Goal: Task Accomplishment & Management: Use online tool/utility

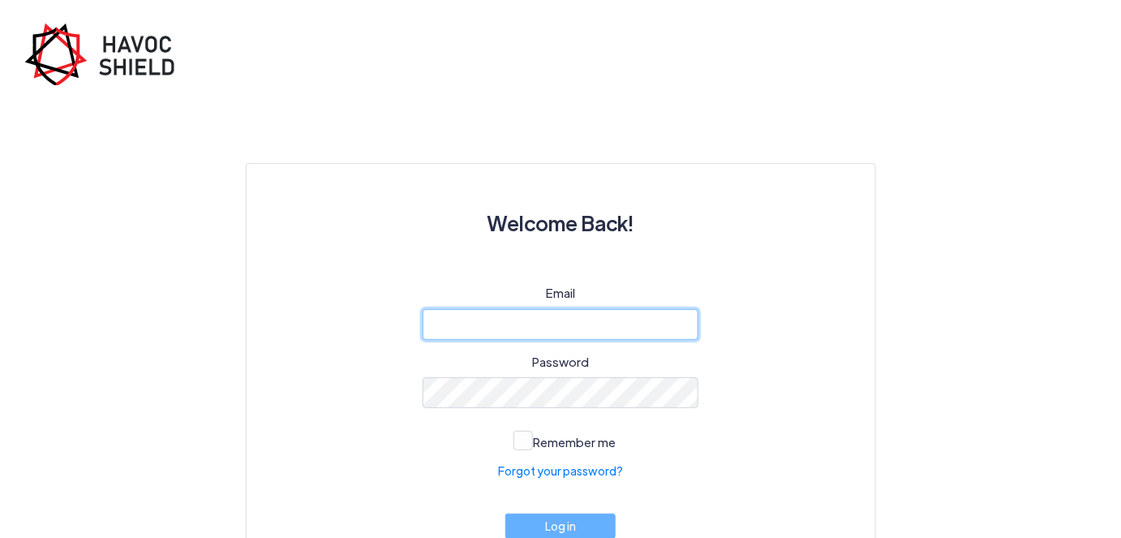
type input "[EMAIL_ADDRESS][DOMAIN_NAME]"
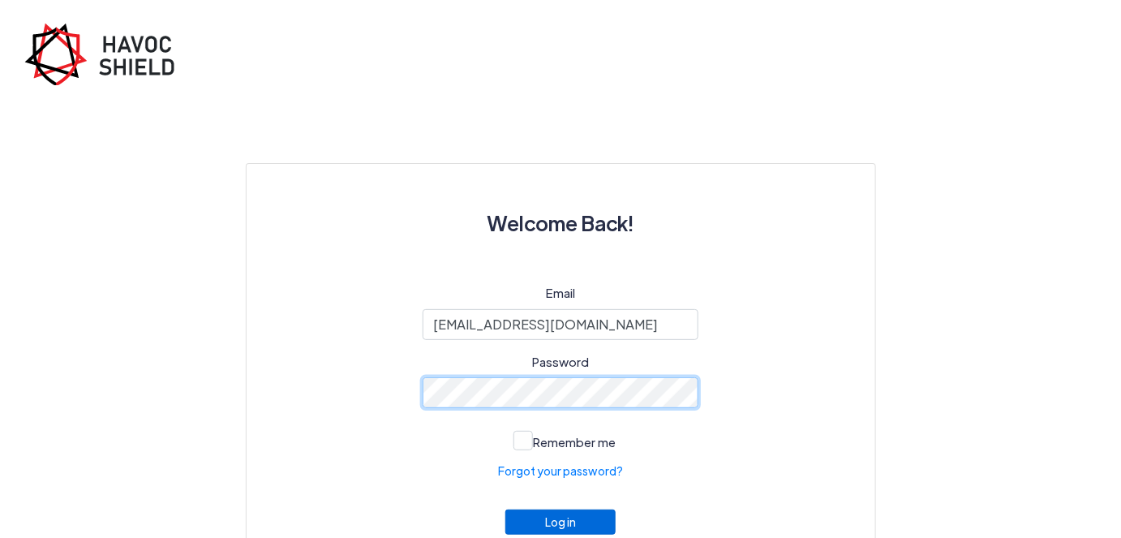
drag, startPoint x: 560, startPoint y: 525, endPoint x: 568, endPoint y: 519, distance: 10.4
click at [561, 525] on button "Log in" at bounding box center [561, 522] width 110 height 25
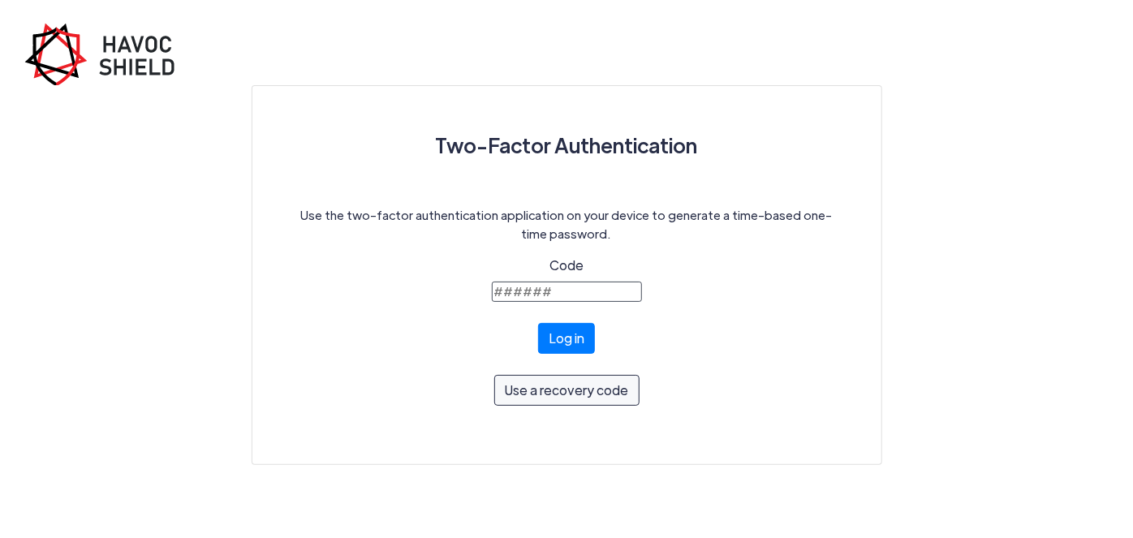
click at [550, 296] on input "Code" at bounding box center [567, 292] width 150 height 20
click at [522, 290] on input "Code" at bounding box center [567, 292] width 150 height 20
type input "029990"
click at [538, 323] on button "Log in" at bounding box center [566, 338] width 57 height 31
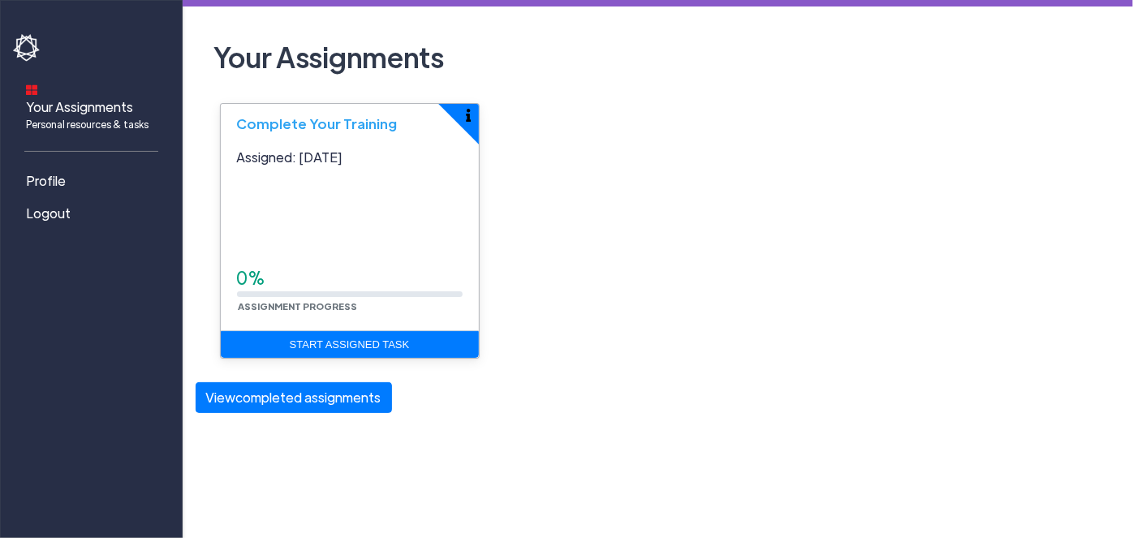
click at [420, 246] on div "Assigned: Apr 18, 2025 0% Assignment Progress" at bounding box center [350, 233] width 258 height 196
click at [347, 150] on p "Assigned: Apr 18, 2025" at bounding box center [350, 157] width 226 height 19
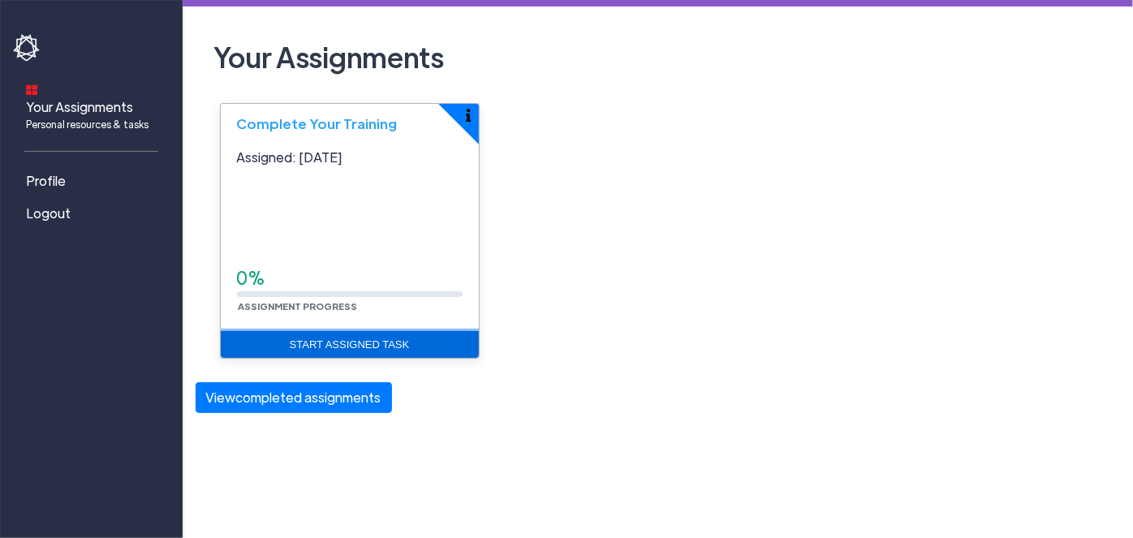
click at [351, 341] on link "Start Assigned Task" at bounding box center [350, 345] width 258 height 28
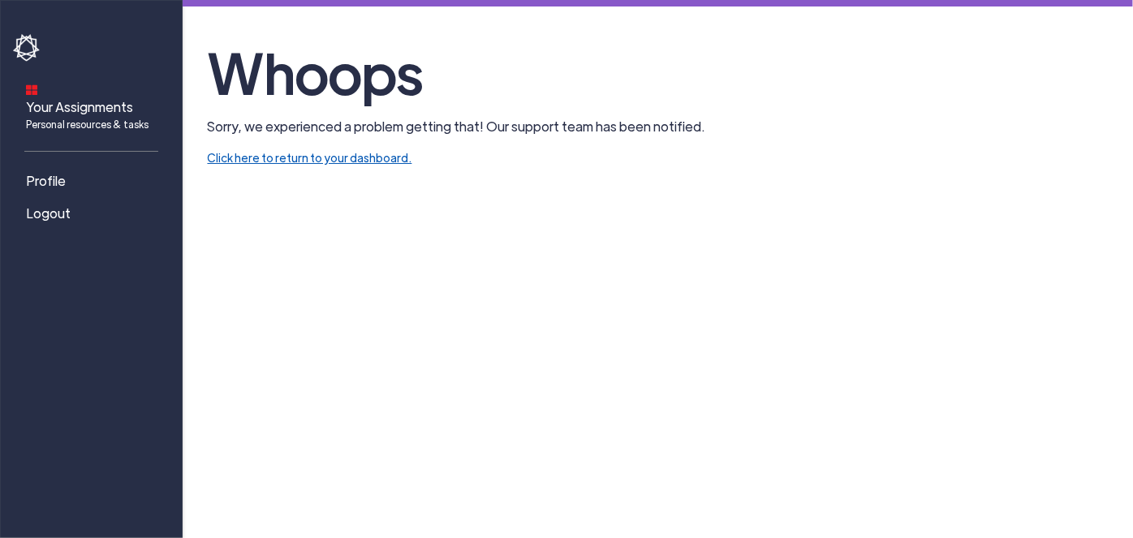
click at [364, 161] on link "Click here to return to your dashboard." at bounding box center [310, 157] width 204 height 15
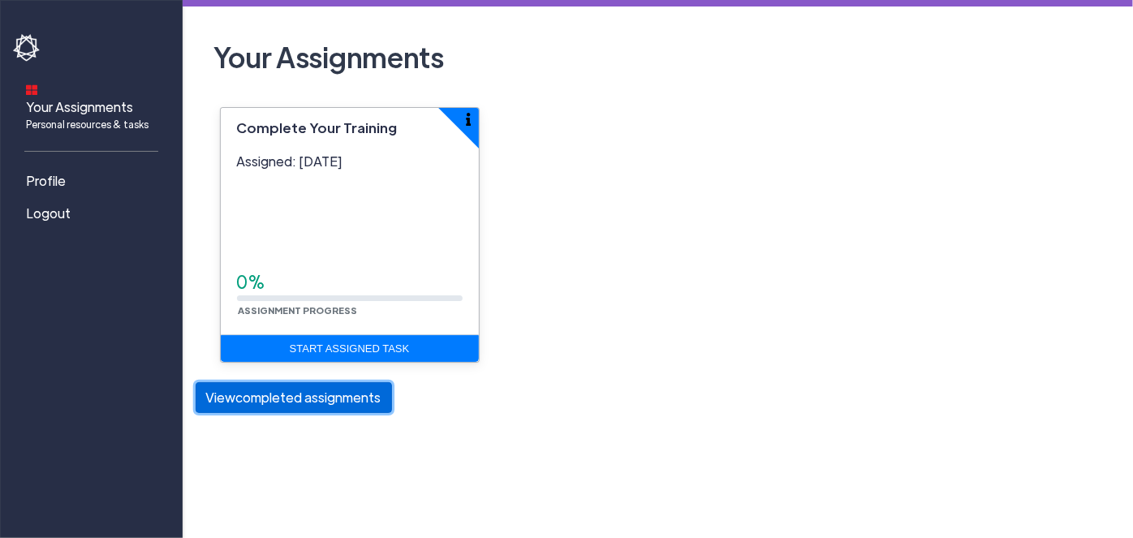
click at [310, 407] on button "View completed assignments" at bounding box center [294, 397] width 196 height 31
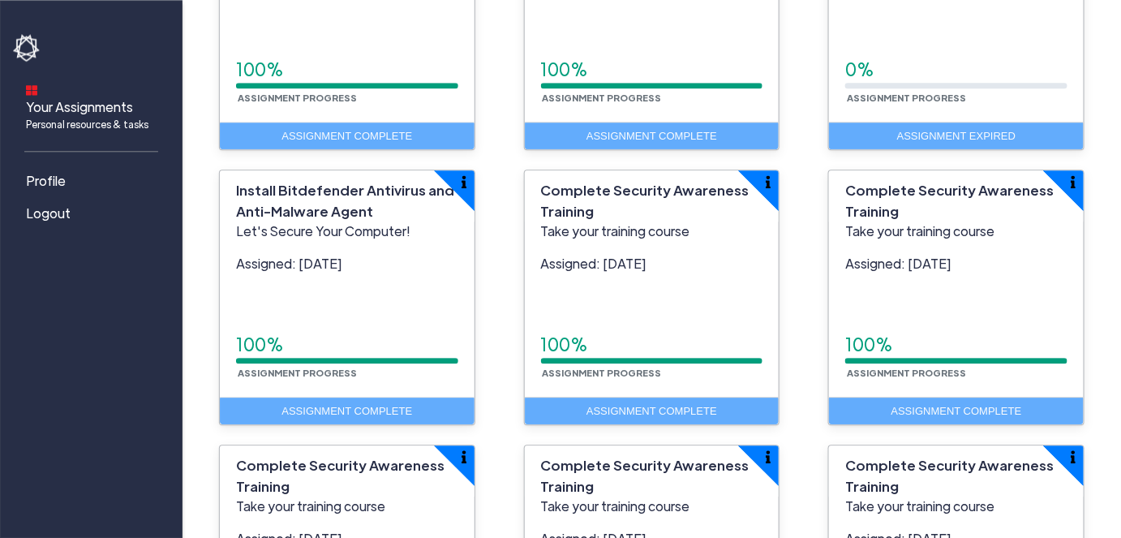
scroll to position [1328, 0]
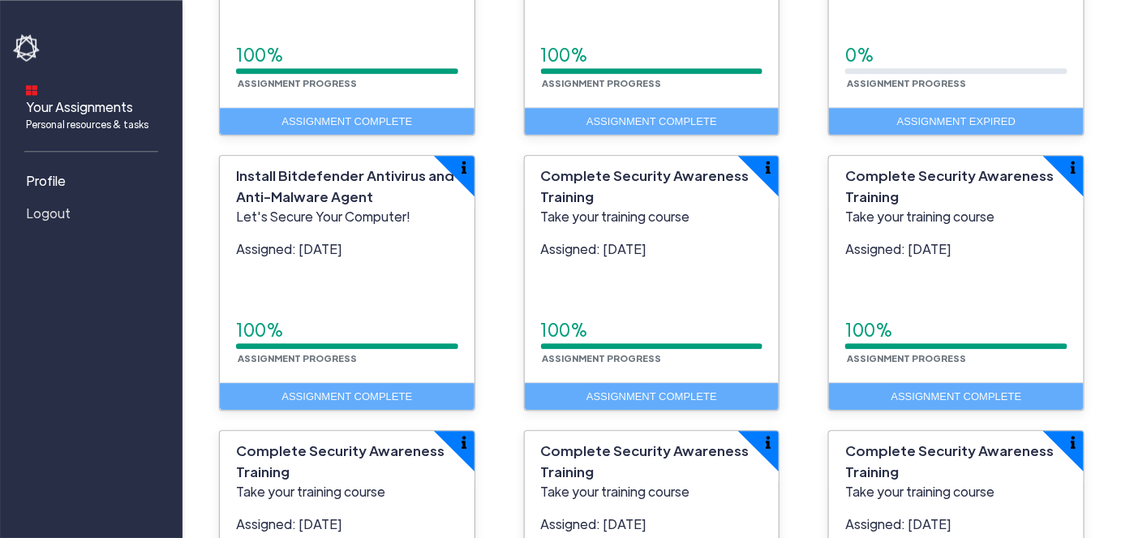
drag, startPoint x: 56, startPoint y: 201, endPoint x: 86, endPoint y: 187, distance: 33.4
click at [56, 204] on span "Logout" at bounding box center [48, 213] width 45 height 19
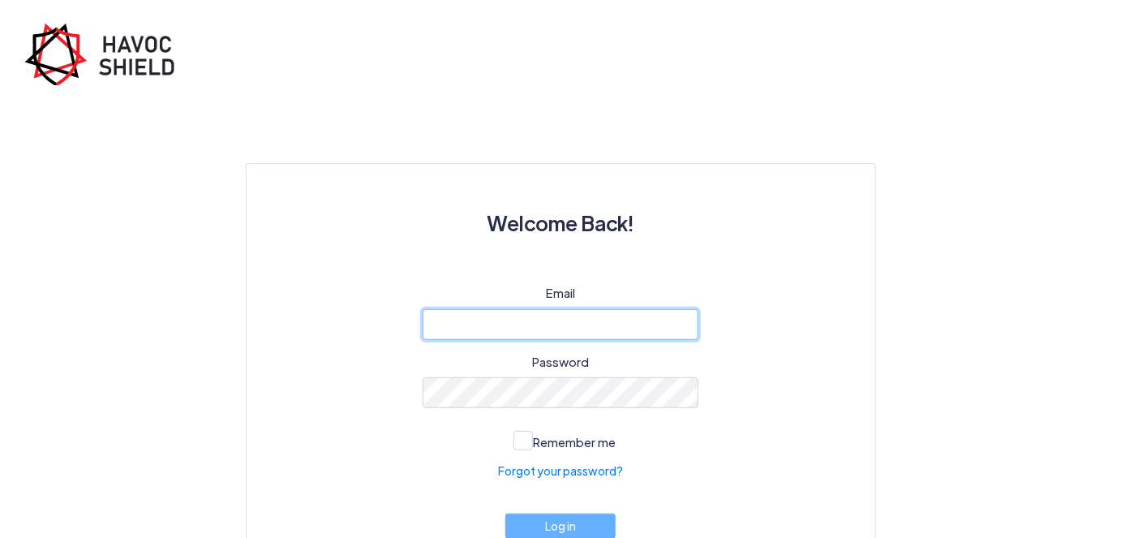
type input "[EMAIL_ADDRESS][DOMAIN_NAME]"
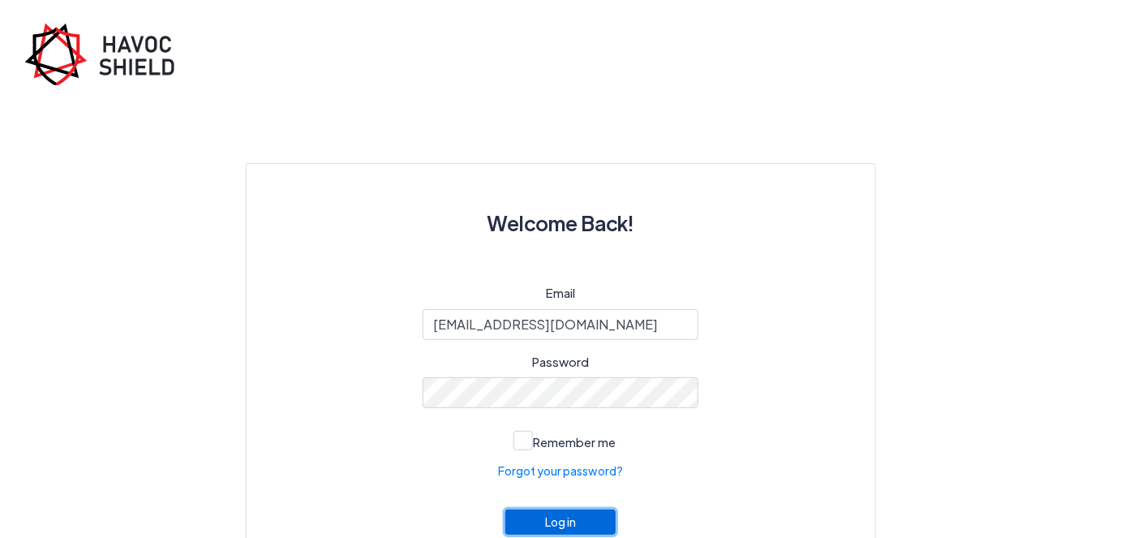
click at [549, 515] on button "Log in" at bounding box center [561, 522] width 110 height 25
